Goal: Find specific page/section: Find specific page/section

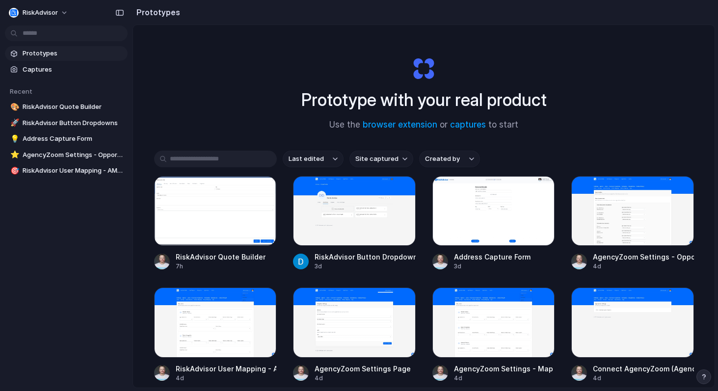
click at [76, 9] on div "RiskAdvisor" at bounding box center [66, 12] width 133 height 24
click at [65, 10] on button "RiskAdvisor" at bounding box center [39, 13] width 68 height 16
click at [216, 91] on div "Settings Invite members Change theme Sign out" at bounding box center [359, 195] width 718 height 391
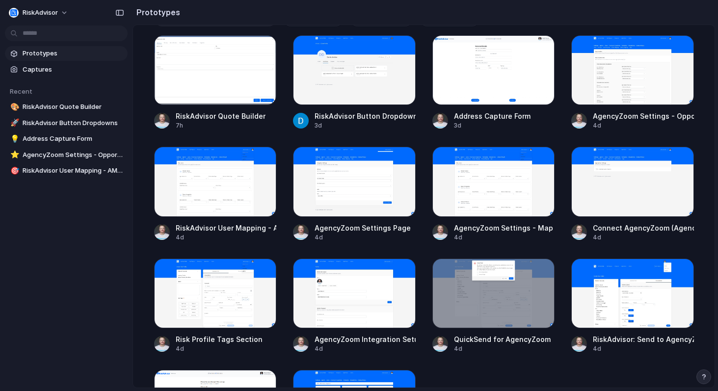
scroll to position [138, 0]
